Goal: Task Accomplishment & Management: Use online tool/utility

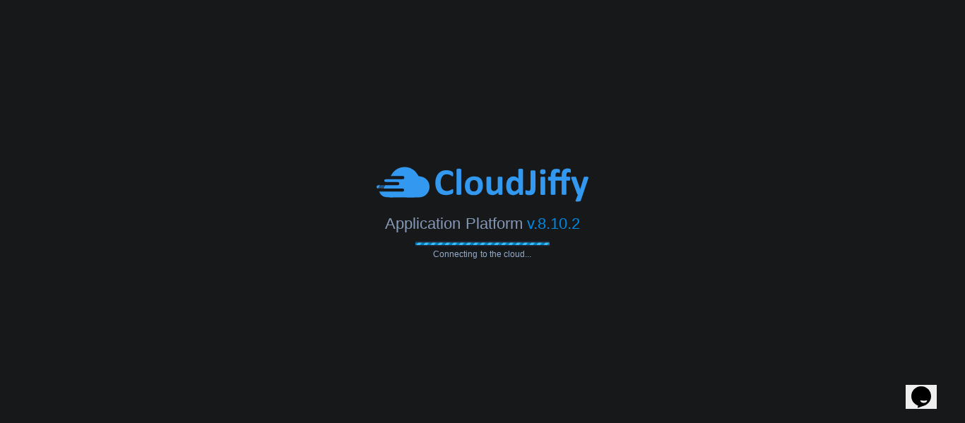
click at [322, 189] on div at bounding box center [482, 184] width 965 height 39
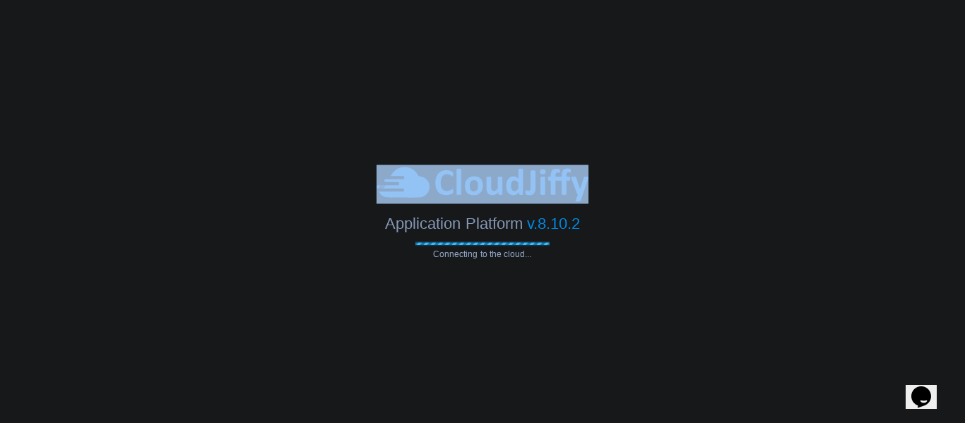
click at [322, 189] on div at bounding box center [482, 184] width 965 height 39
click at [320, 191] on div at bounding box center [482, 184] width 965 height 39
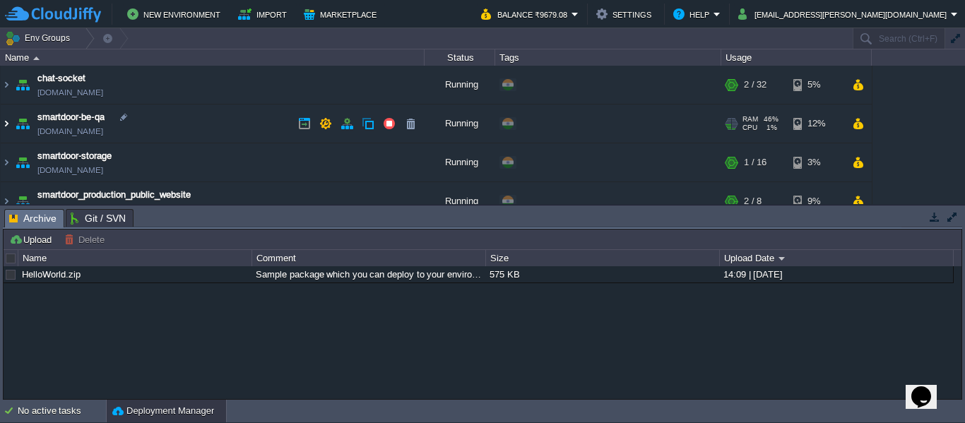
click at [1, 125] on img at bounding box center [6, 124] width 11 height 38
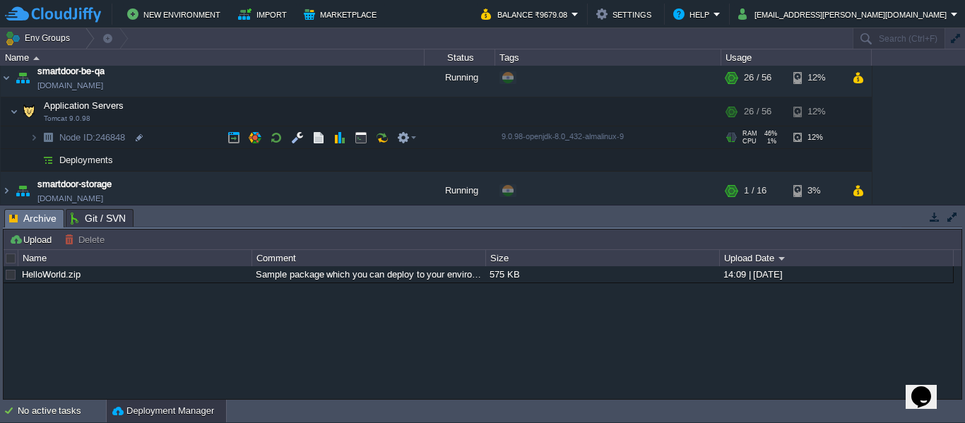
scroll to position [46, 0]
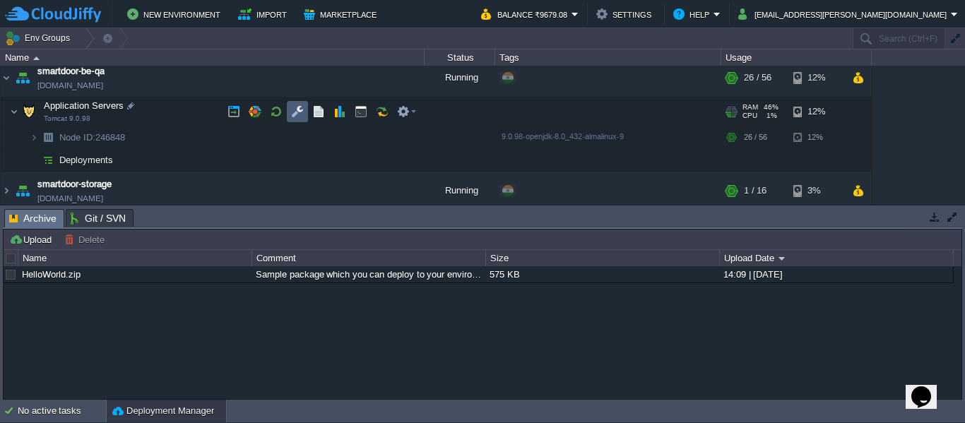
click at [295, 105] on td at bounding box center [297, 111] width 21 height 21
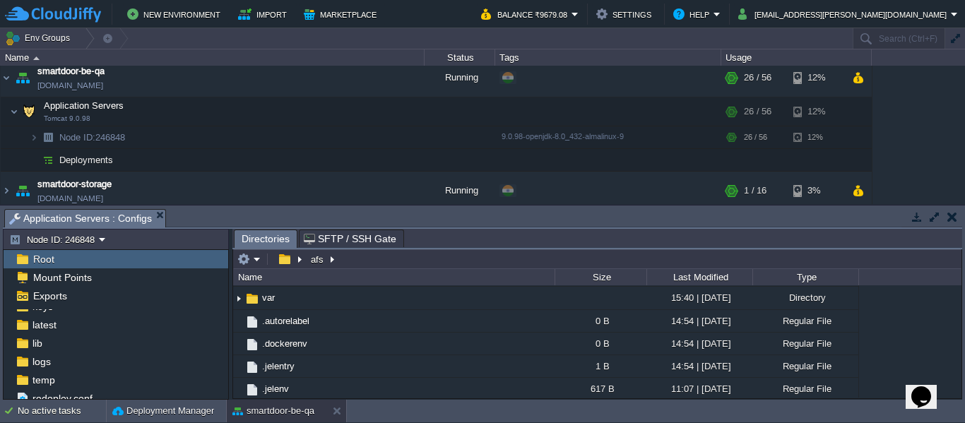
scroll to position [91, 0]
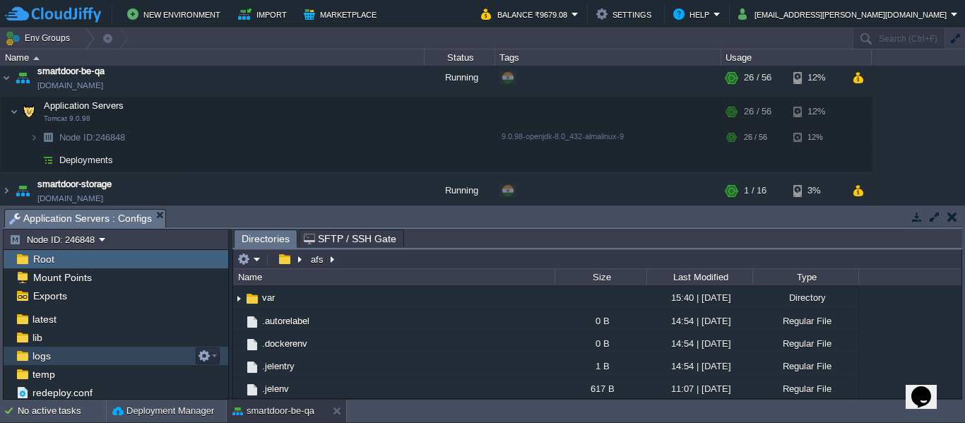
click at [86, 352] on div "logs" at bounding box center [116, 356] width 225 height 18
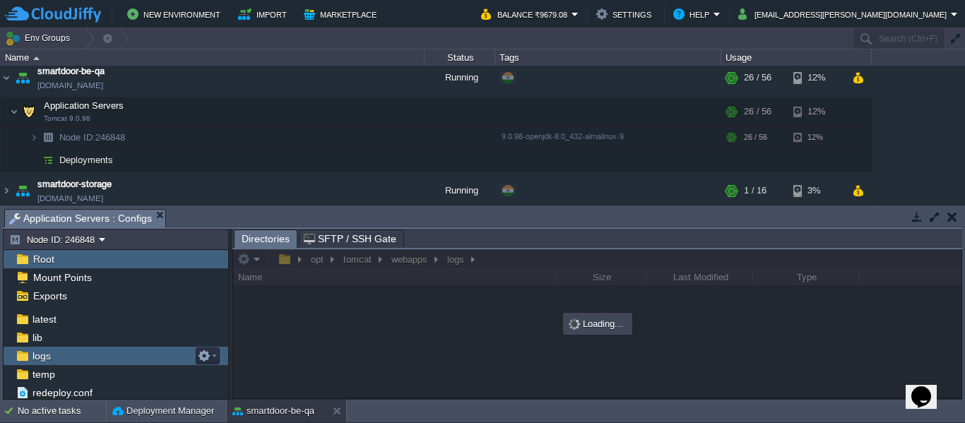
click at [86, 352] on div "logs" at bounding box center [116, 356] width 225 height 18
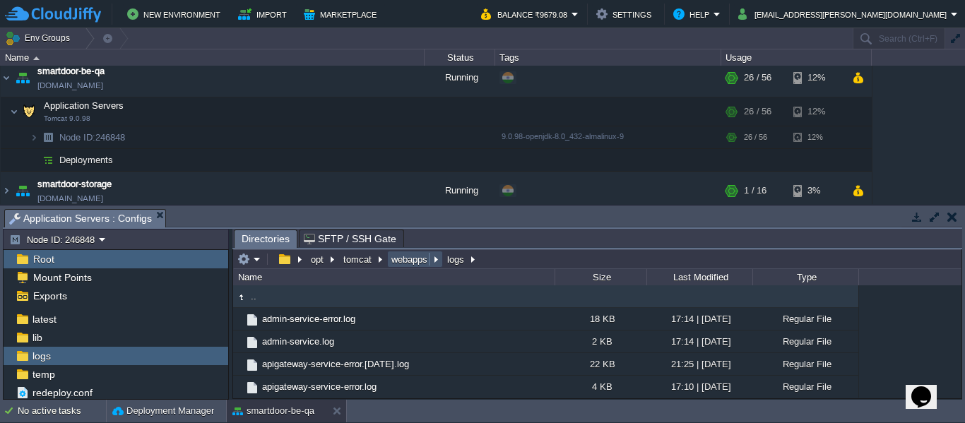
click at [405, 259] on button "webapps" at bounding box center [410, 259] width 42 height 13
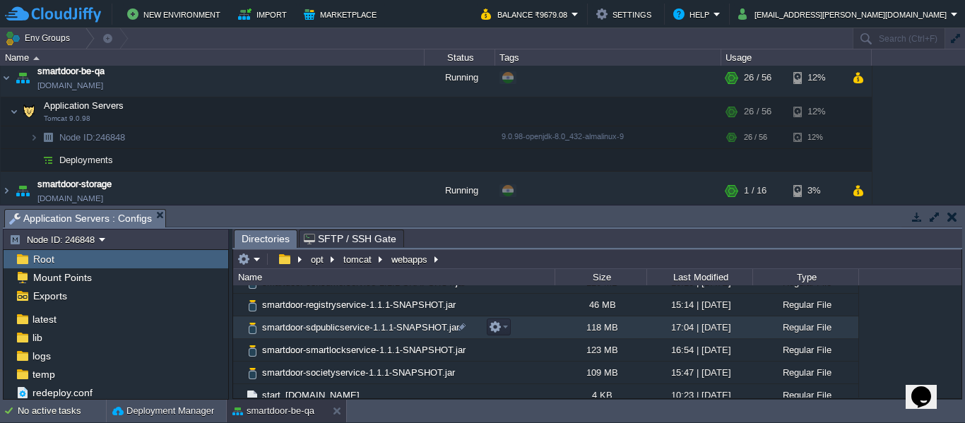
scroll to position [267, 0]
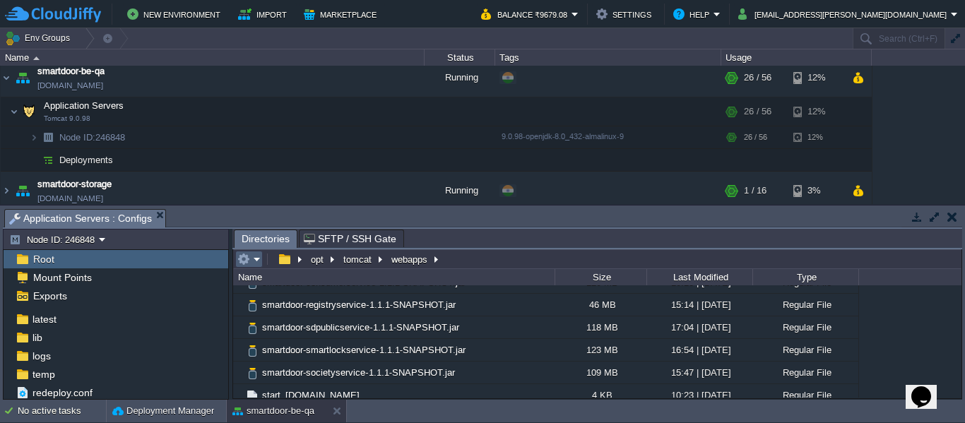
click at [256, 262] on em at bounding box center [248, 259] width 23 height 13
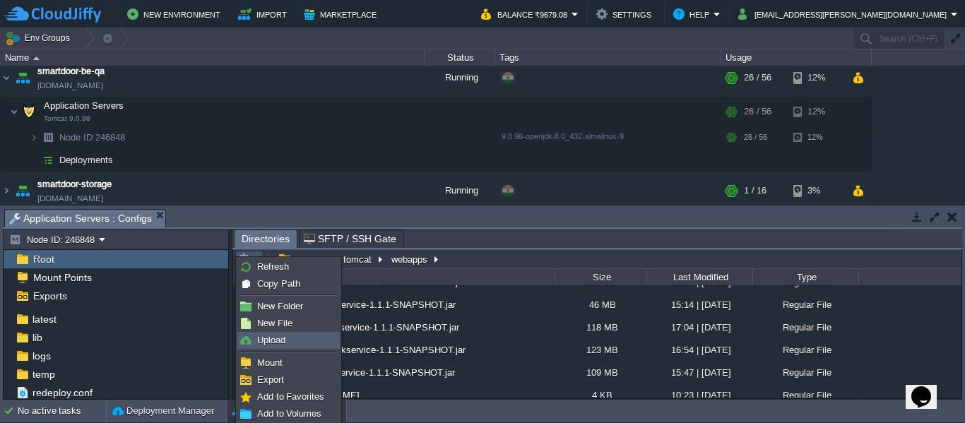
click at [283, 334] on link "Upload" at bounding box center [288, 341] width 101 height 16
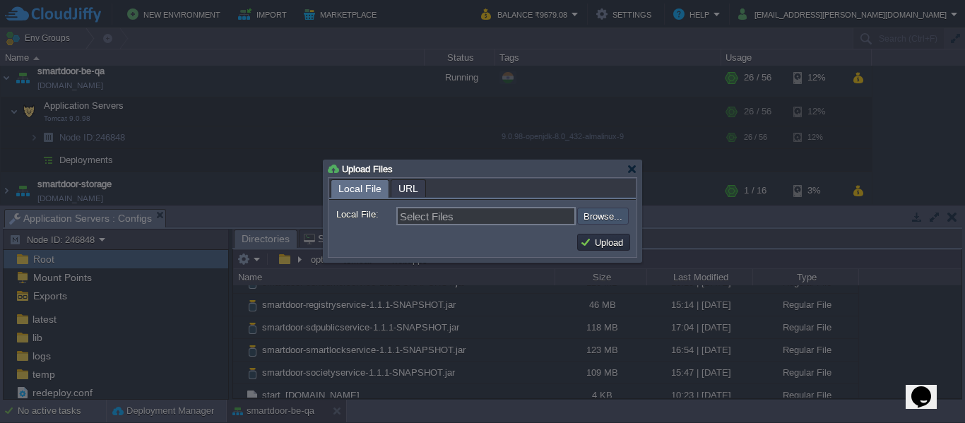
click at [593, 211] on input "file" at bounding box center [539, 216] width 179 height 17
type input "C:\fakepath\smartdoor-smartlockservice-1.1.1-SNAPSHOT.jar"
type input "smartdoor-smartlockservice-1.1.1-SNAPSHOT.jar"
click at [598, 236] on td "Upload" at bounding box center [603, 242] width 53 height 17
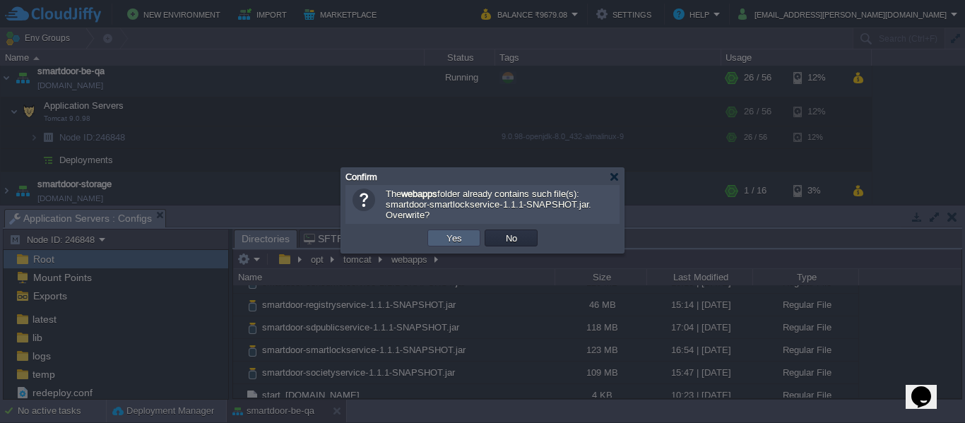
click at [459, 232] on td "Yes" at bounding box center [453, 238] width 53 height 17
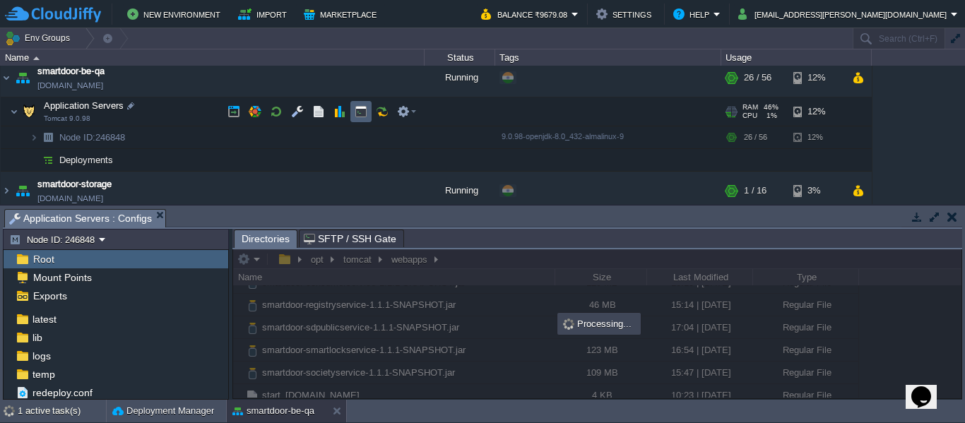
click at [365, 120] on td at bounding box center [360, 111] width 21 height 21
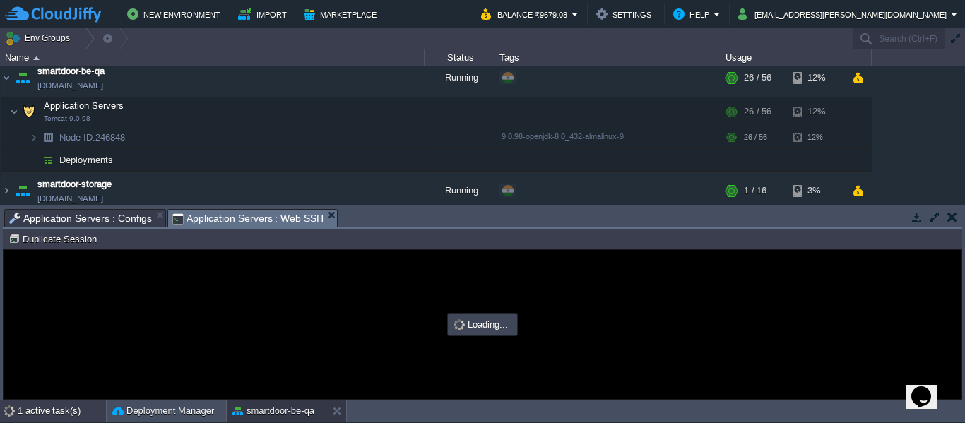
click at [57, 415] on div "1 active task(s)" at bounding box center [62, 411] width 88 height 23
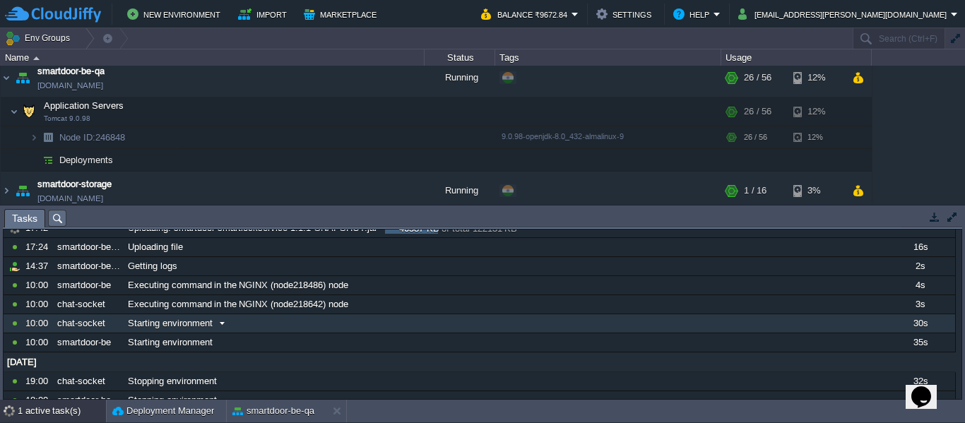
scroll to position [0, 0]
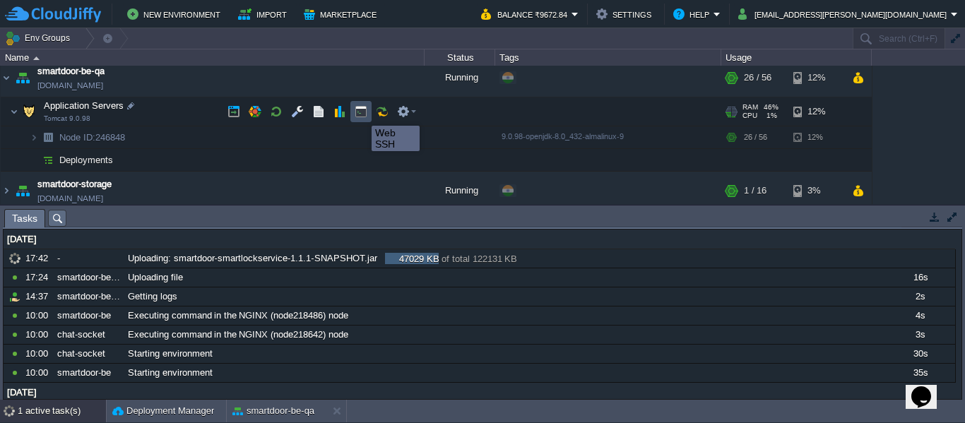
click at [362, 113] on button "button" at bounding box center [361, 111] width 13 height 13
type input "#000000"
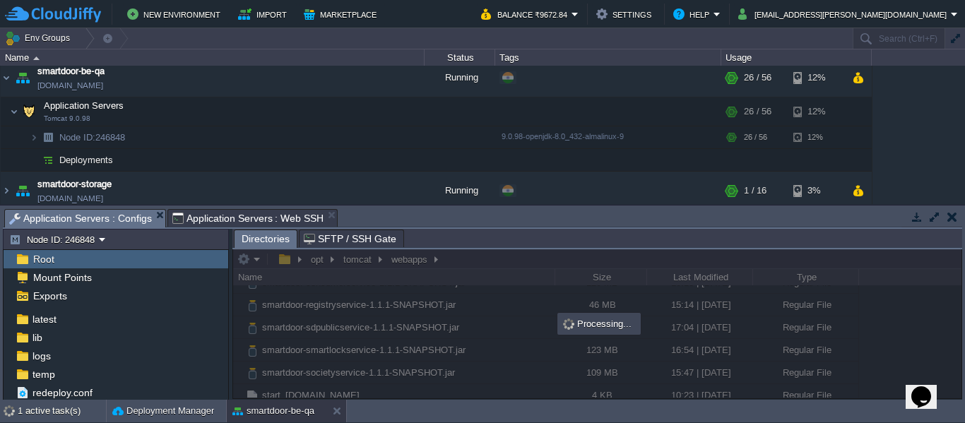
click at [94, 221] on span "Application Servers : Configs" at bounding box center [80, 219] width 143 height 18
click at [51, 409] on div "1 active task(s)" at bounding box center [62, 411] width 88 height 23
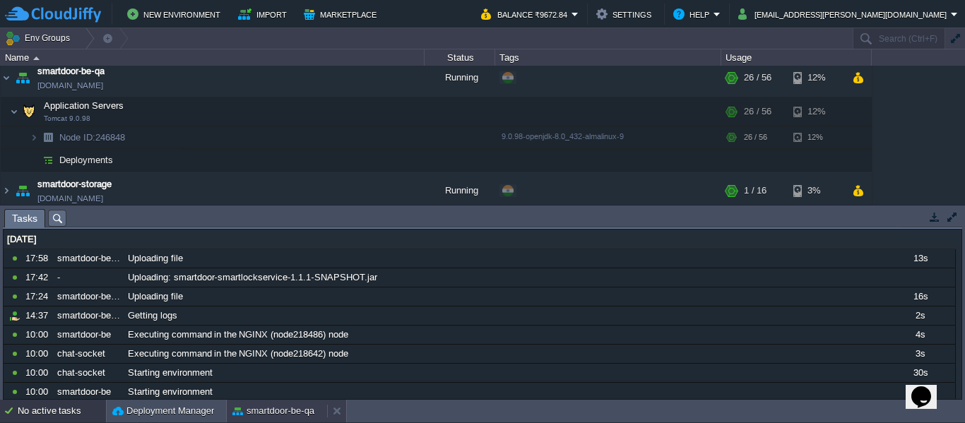
click at [261, 408] on button "smartdoor-be-qa" at bounding box center [273, 411] width 82 height 14
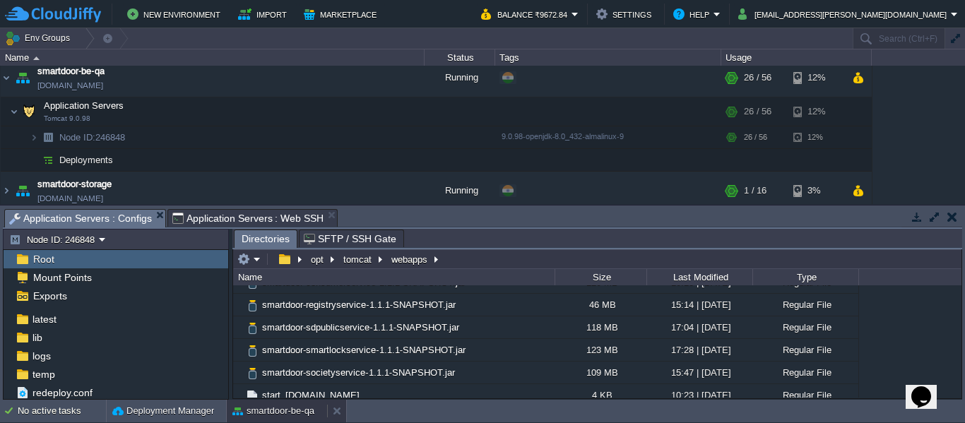
scroll to position [71, 0]
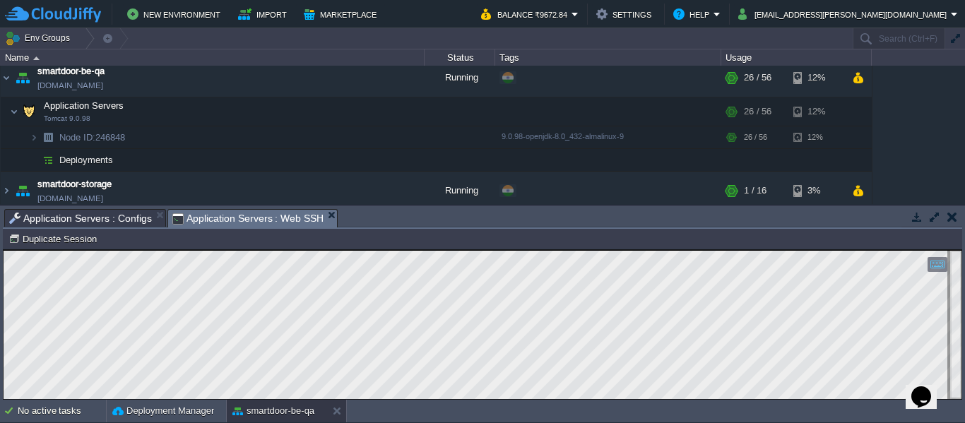
click at [201, 214] on span "Application Servers : Web SSH" at bounding box center [248, 219] width 152 height 18
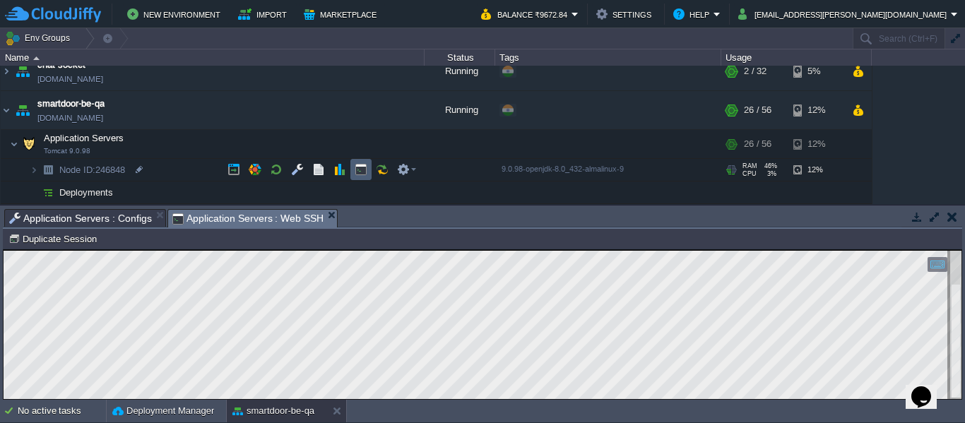
scroll to position [13, 0]
